Goal: Information Seeking & Learning: Find specific fact

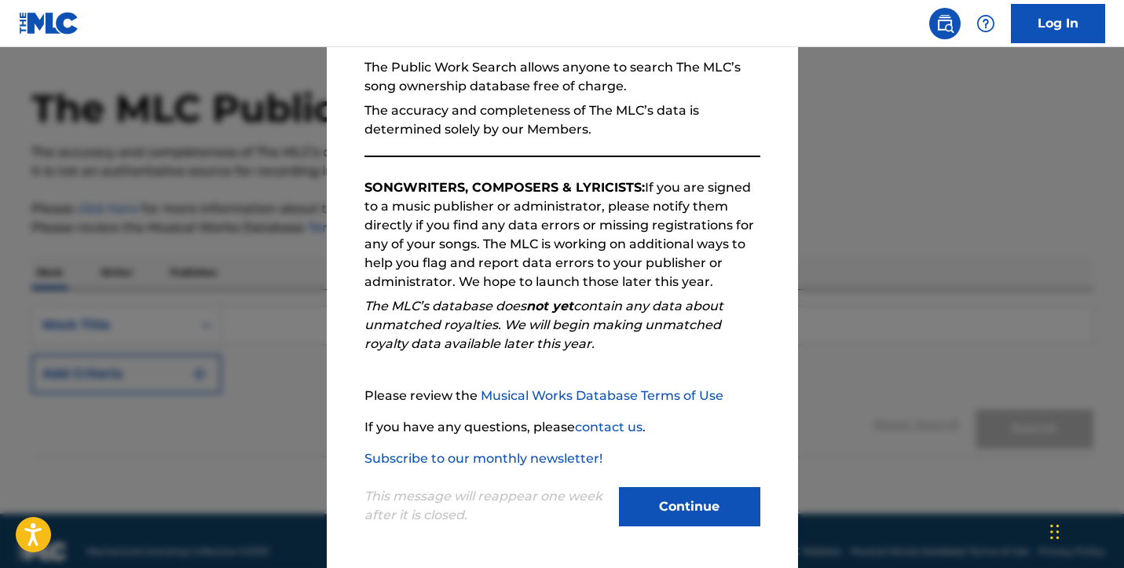
scroll to position [65, 0]
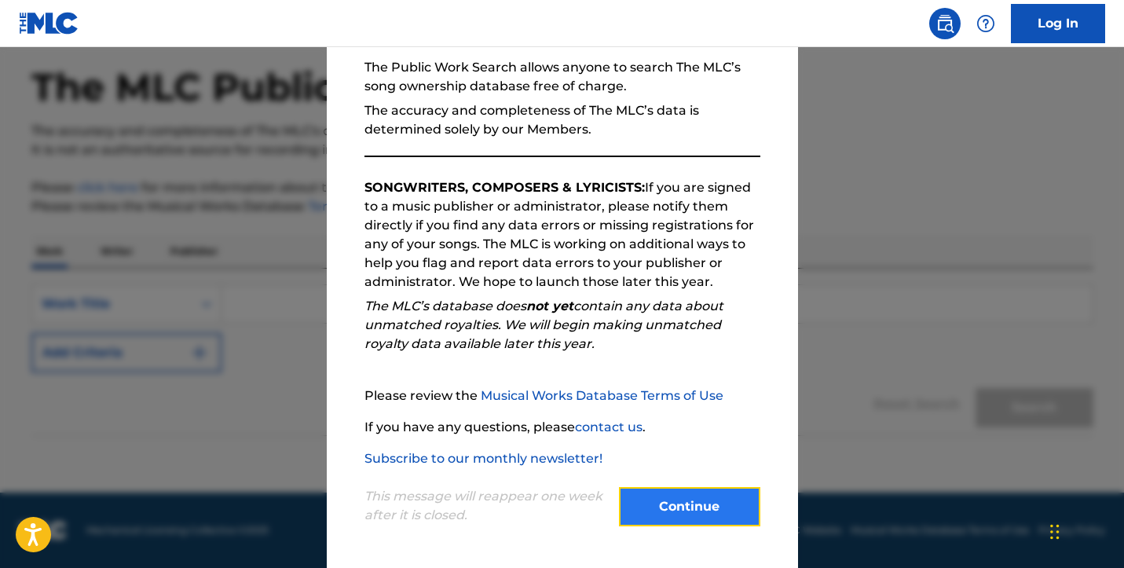
click at [682, 503] on button "Continue" at bounding box center [689, 506] width 141 height 39
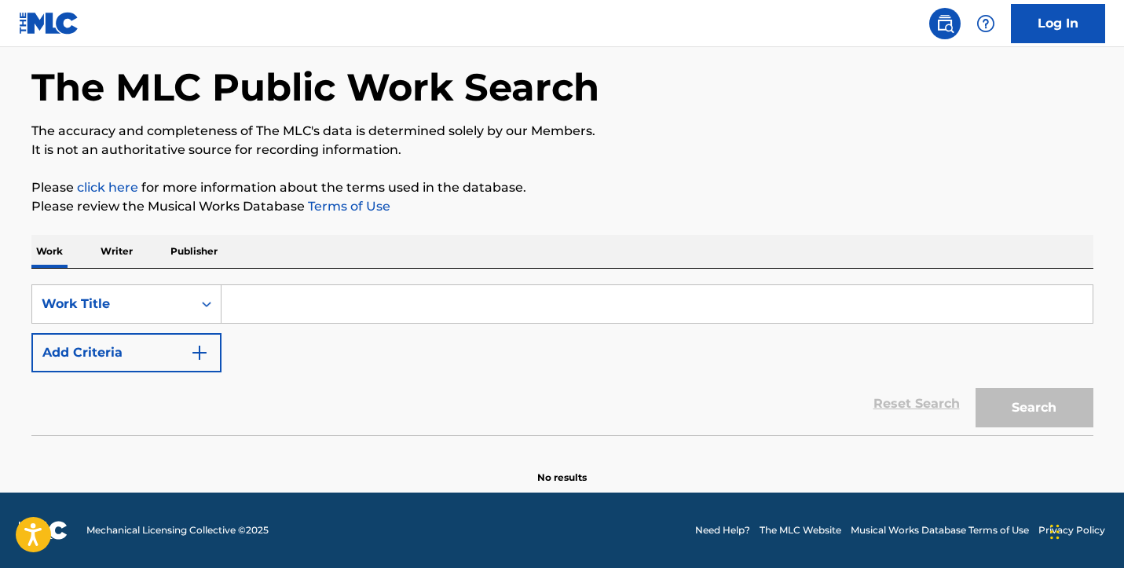
click at [364, 310] on input "Search Form" at bounding box center [656, 304] width 871 height 38
click at [989, 418] on button "Search" at bounding box center [1034, 407] width 118 height 39
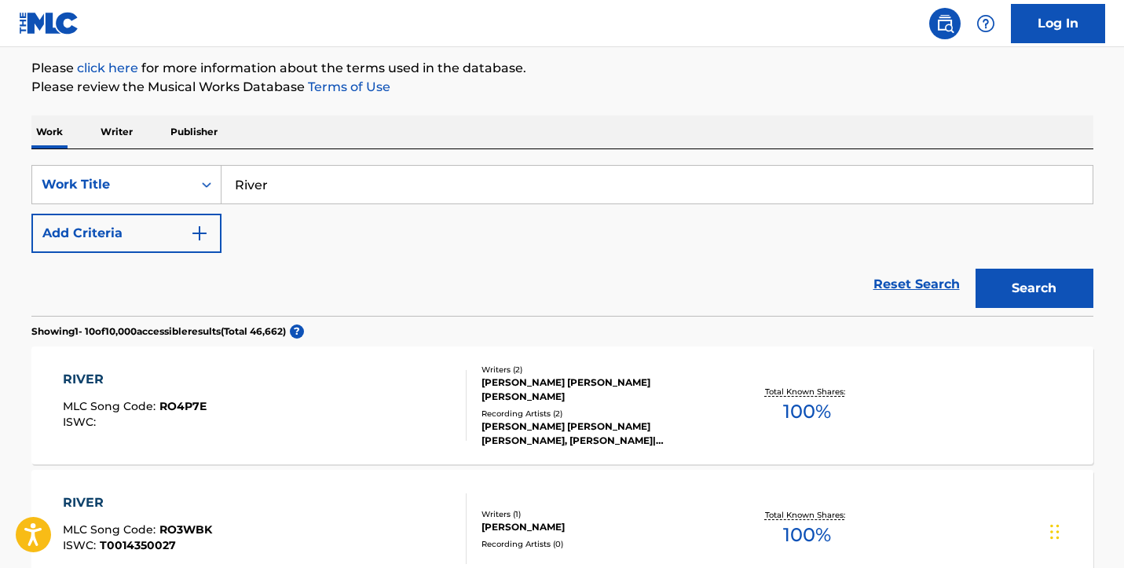
scroll to position [96, 0]
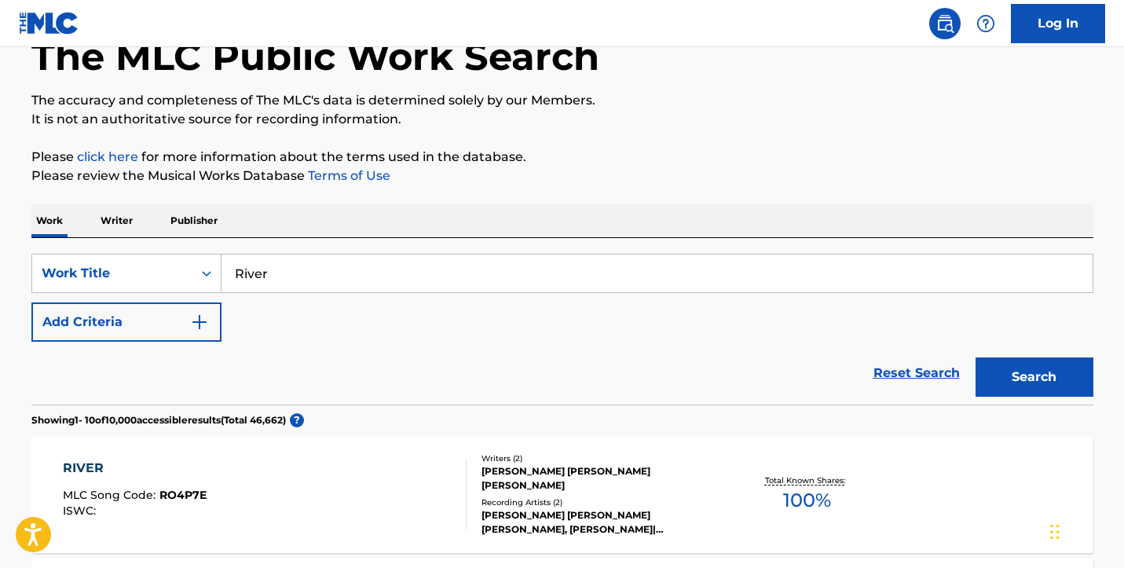
click at [407, 269] on input "River" at bounding box center [656, 273] width 871 height 38
type input "River [PERSON_NAME]"
click at [975, 357] on button "Search" at bounding box center [1034, 376] width 118 height 39
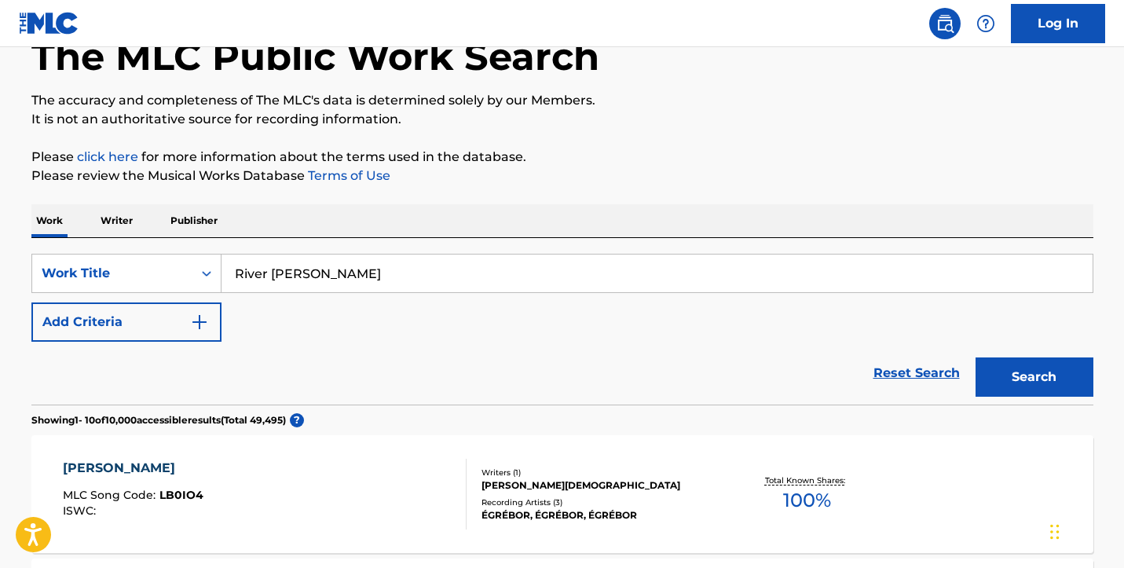
click at [341, 277] on input "River [PERSON_NAME]" at bounding box center [656, 273] width 871 height 38
drag, startPoint x: 372, startPoint y: 272, endPoint x: 276, endPoint y: 257, distance: 97.7
click at [276, 257] on input "River [PERSON_NAME]" at bounding box center [656, 273] width 871 height 38
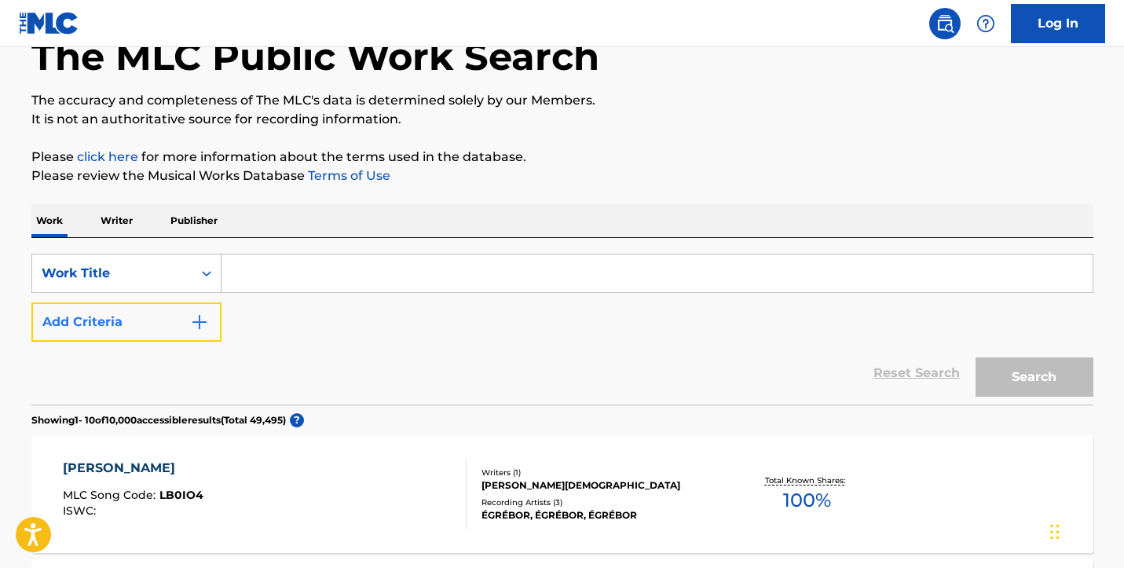
click at [200, 308] on button "Add Criteria" at bounding box center [126, 321] width 190 height 39
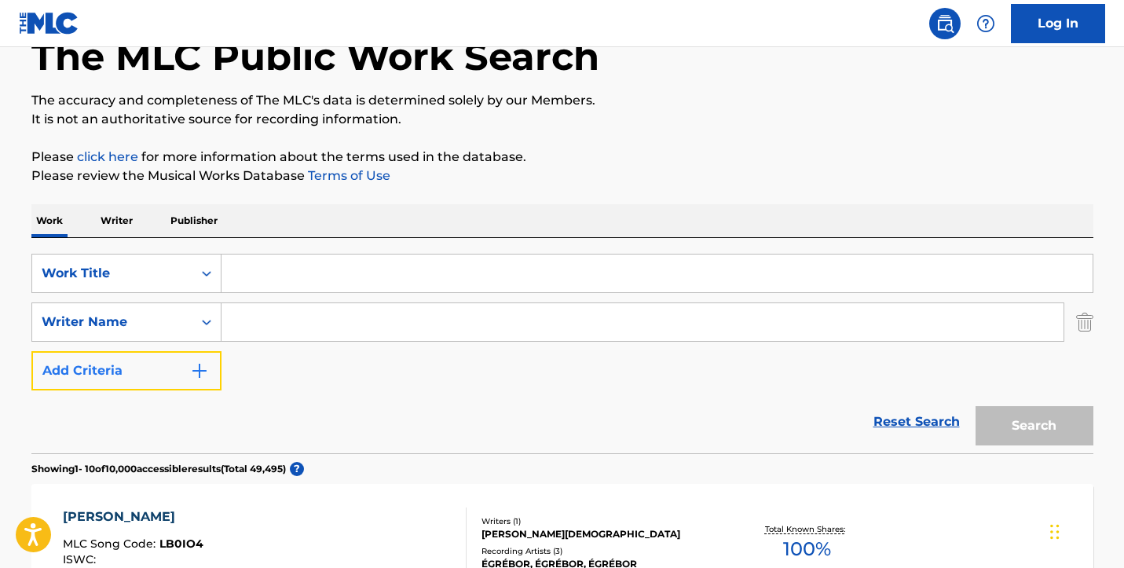
click at [200, 361] on img "Search Form" at bounding box center [199, 370] width 19 height 19
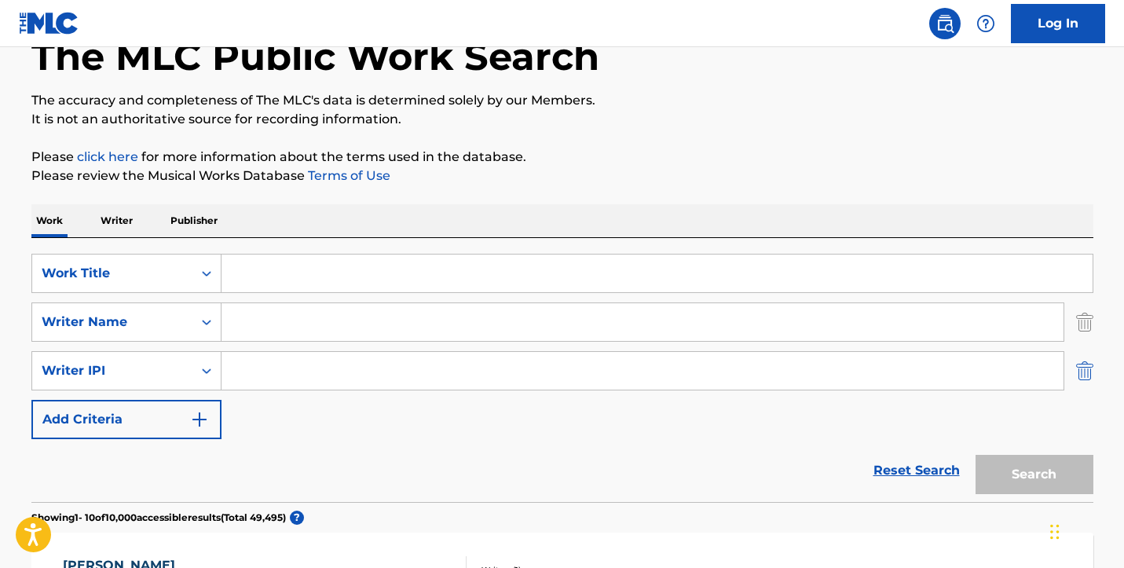
click at [1084, 378] on img "Search Form" at bounding box center [1084, 370] width 17 height 39
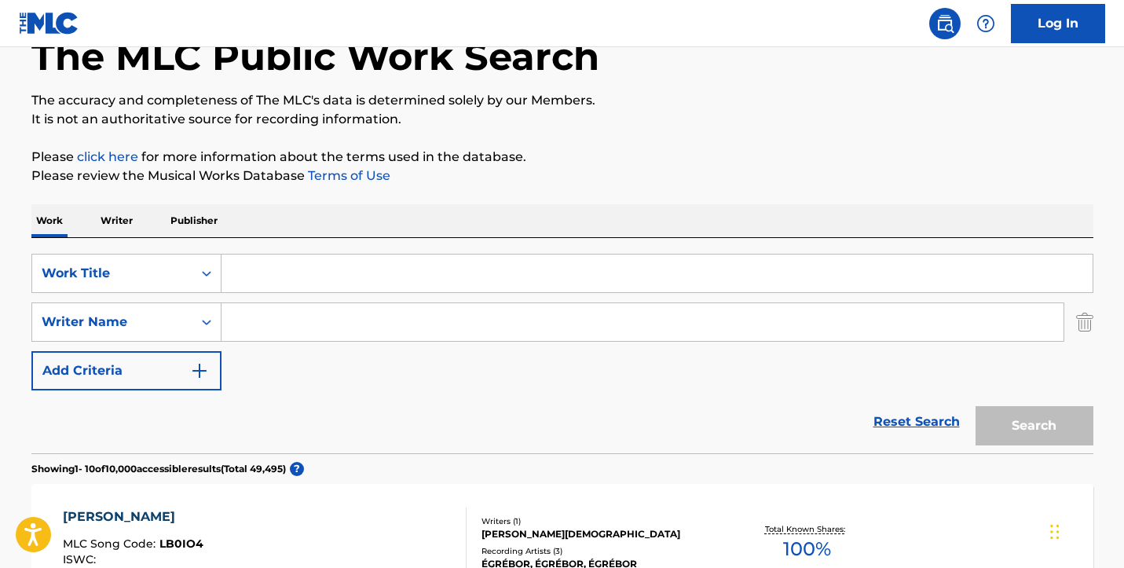
click at [681, 319] on input "Search Form" at bounding box center [642, 322] width 842 height 38
type input "[PERSON_NAME]"
click at [578, 266] on input "Search Form" at bounding box center [656, 273] width 871 height 38
type input "River"
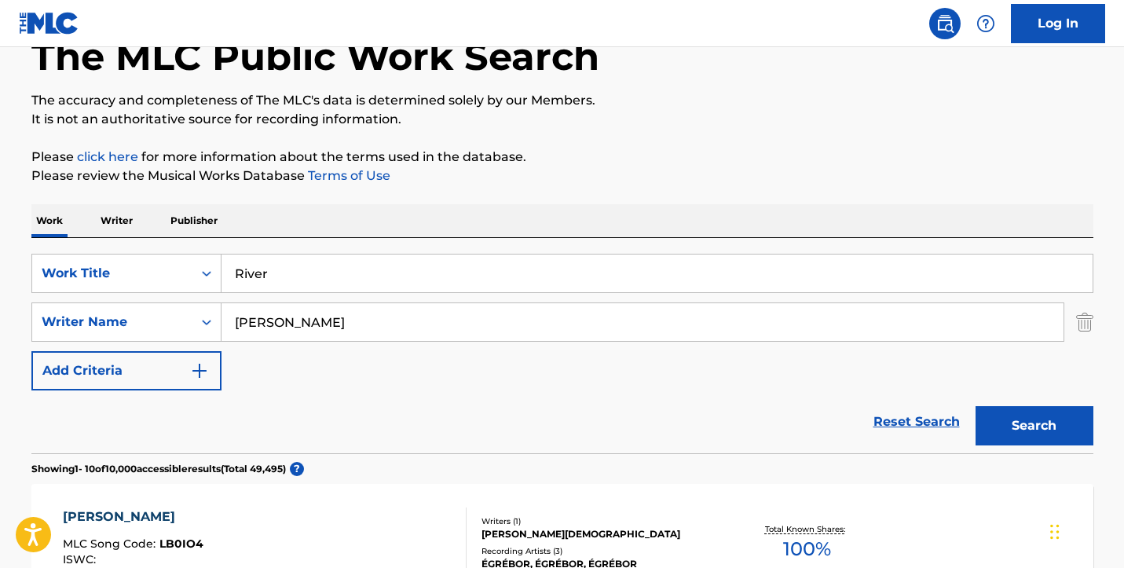
click at [975, 406] on button "Search" at bounding box center [1034, 425] width 118 height 39
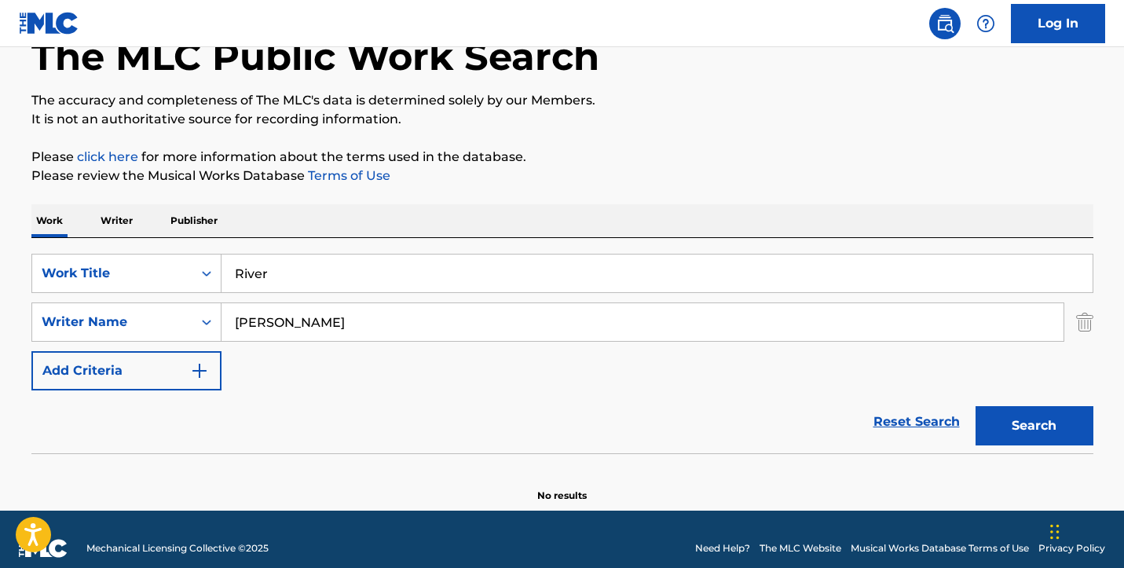
scroll to position [114, 0]
